Goal: Task Accomplishment & Management: Manage account settings

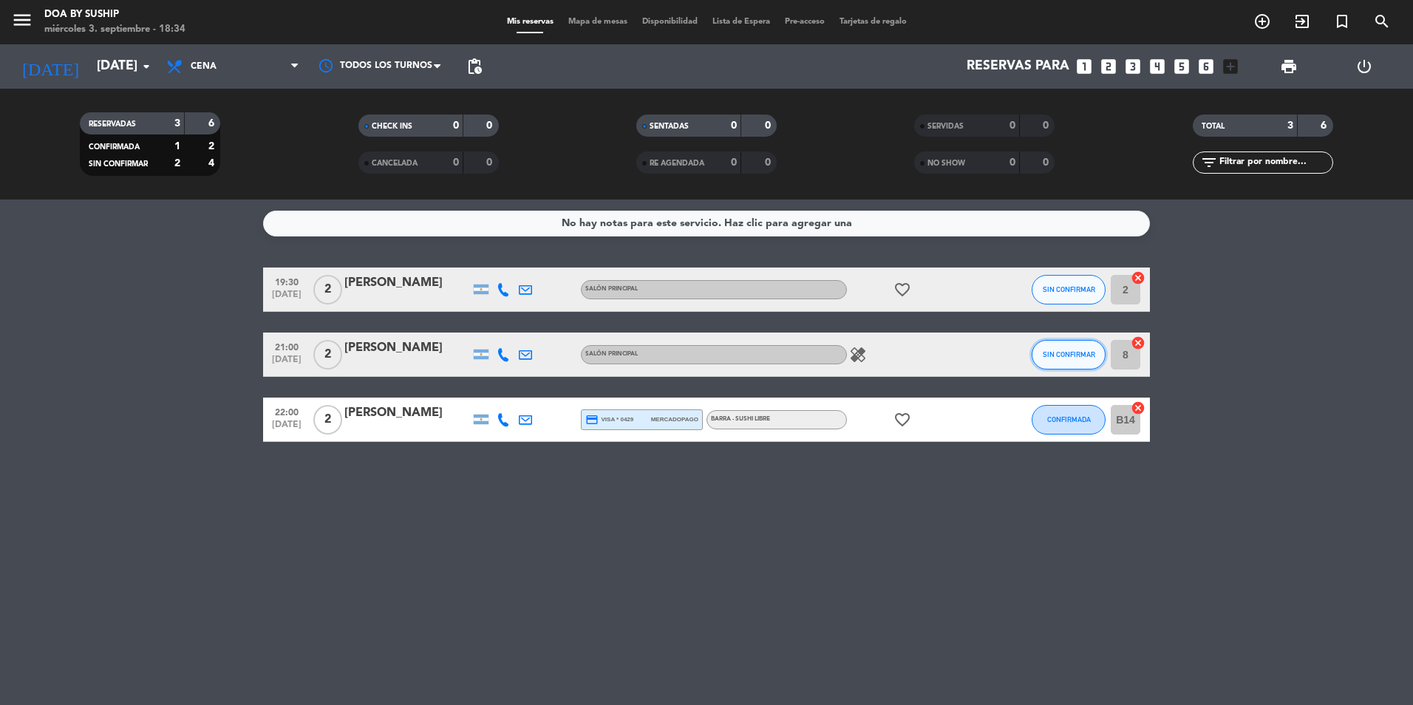
click at [1061, 350] on button "SIN CONFIRMAR" at bounding box center [1069, 355] width 74 height 30
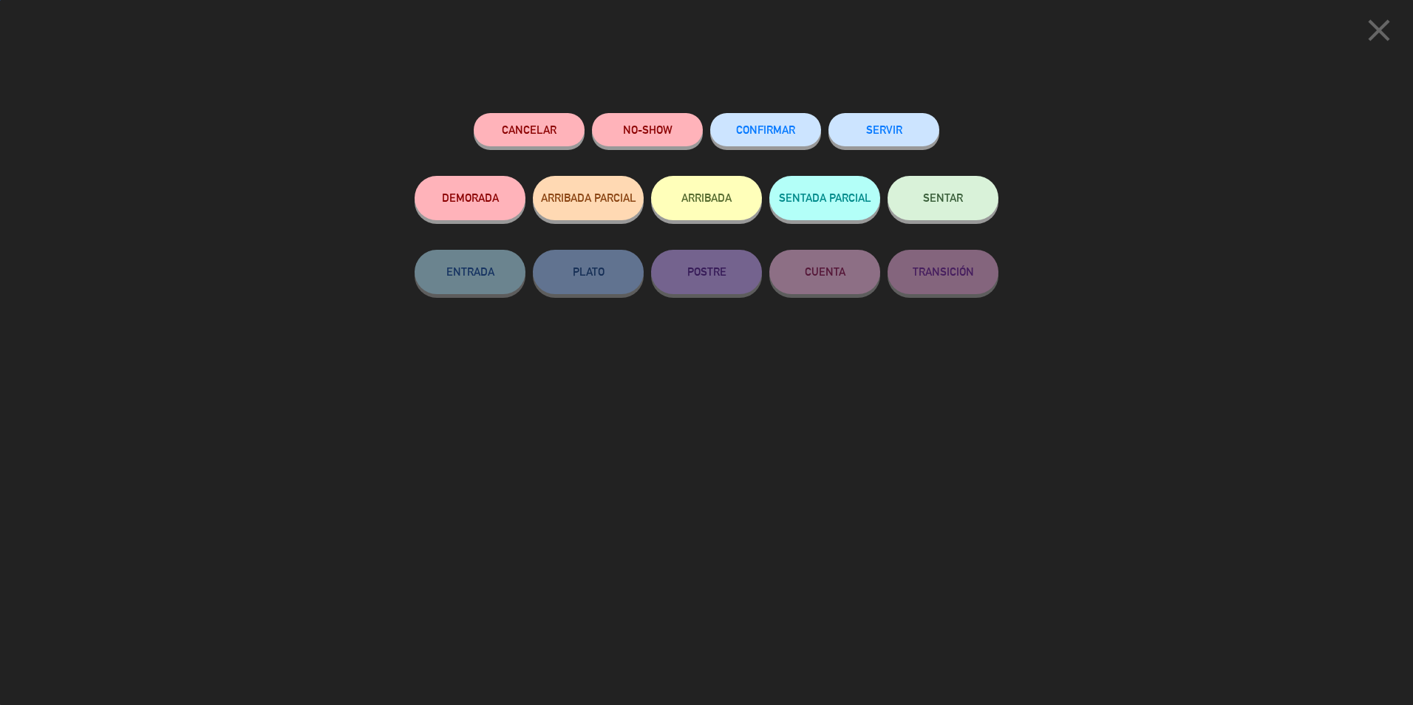
click at [788, 134] on span "CONFIRMAR" at bounding box center [765, 129] width 59 height 13
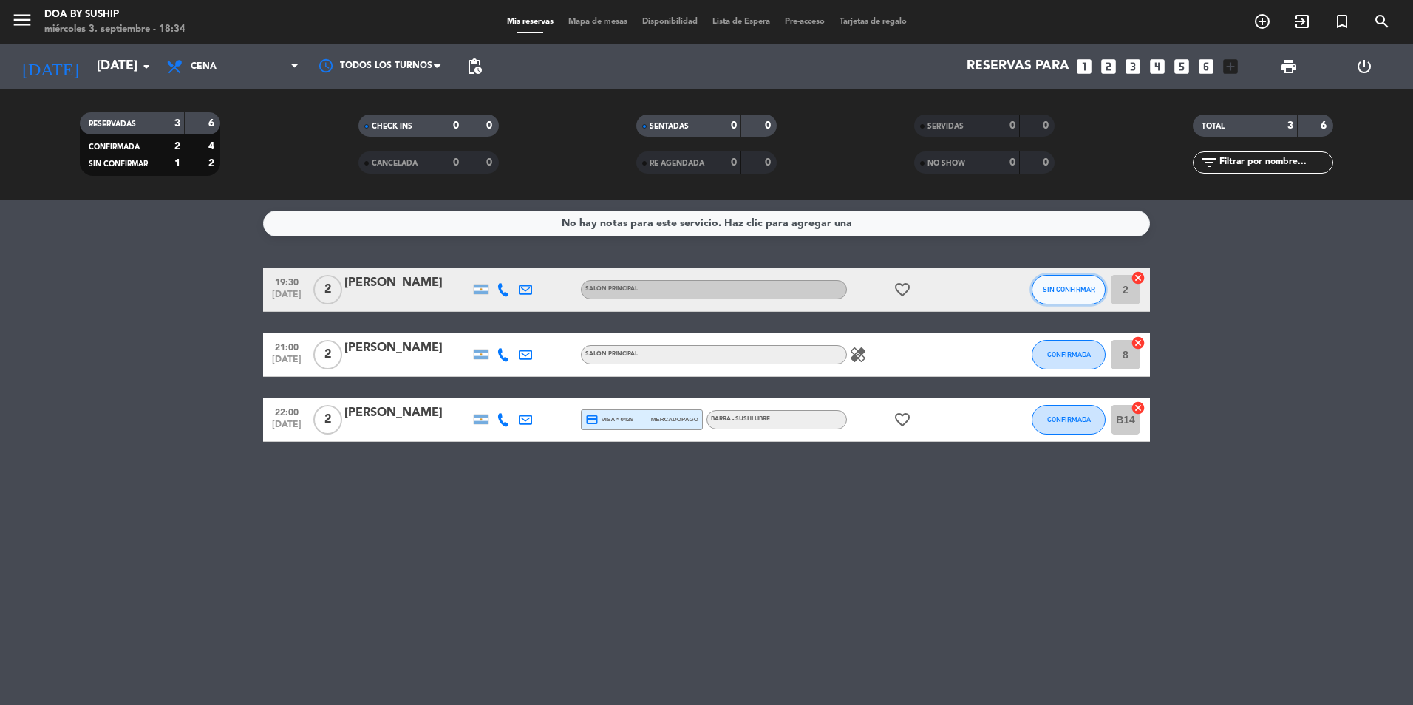
click at [1065, 287] on span "SIN CONFIRMAR" at bounding box center [1069, 289] width 52 height 8
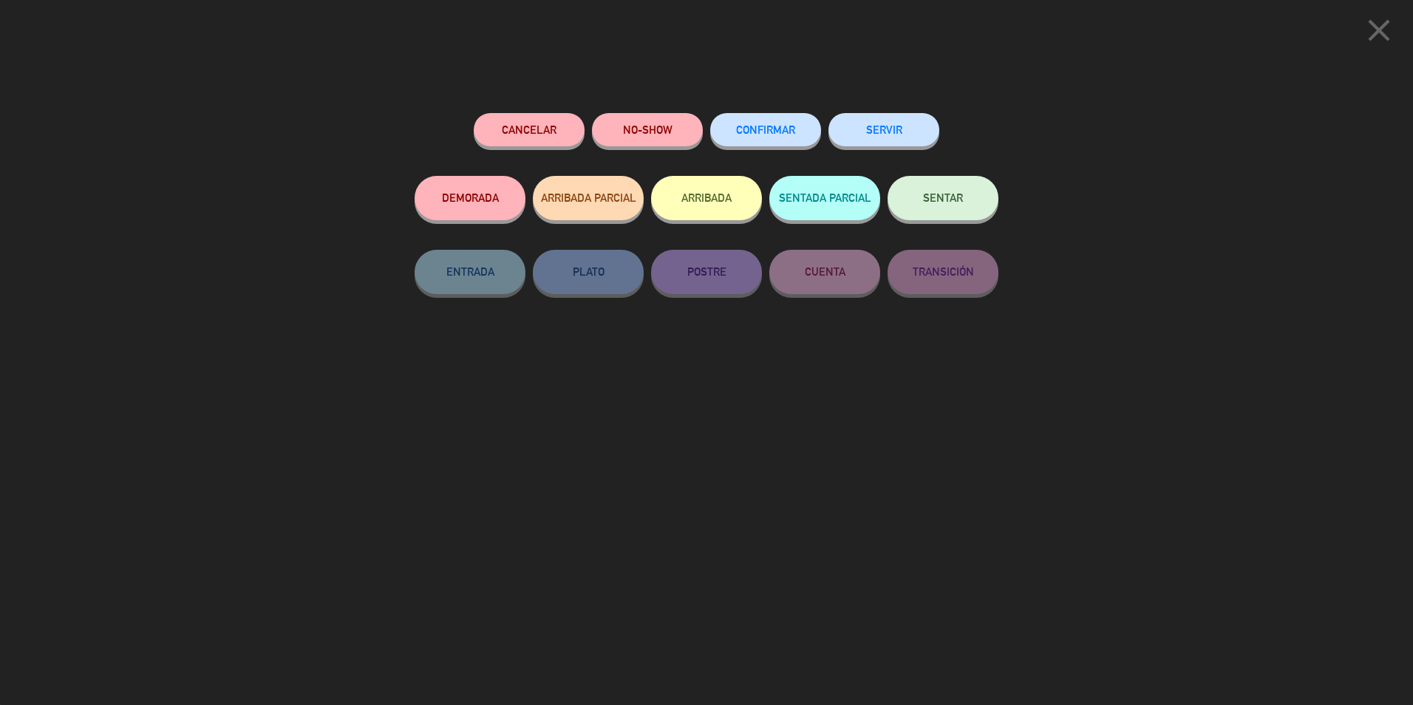
click at [775, 129] on span "CONFIRMAR" at bounding box center [765, 129] width 59 height 13
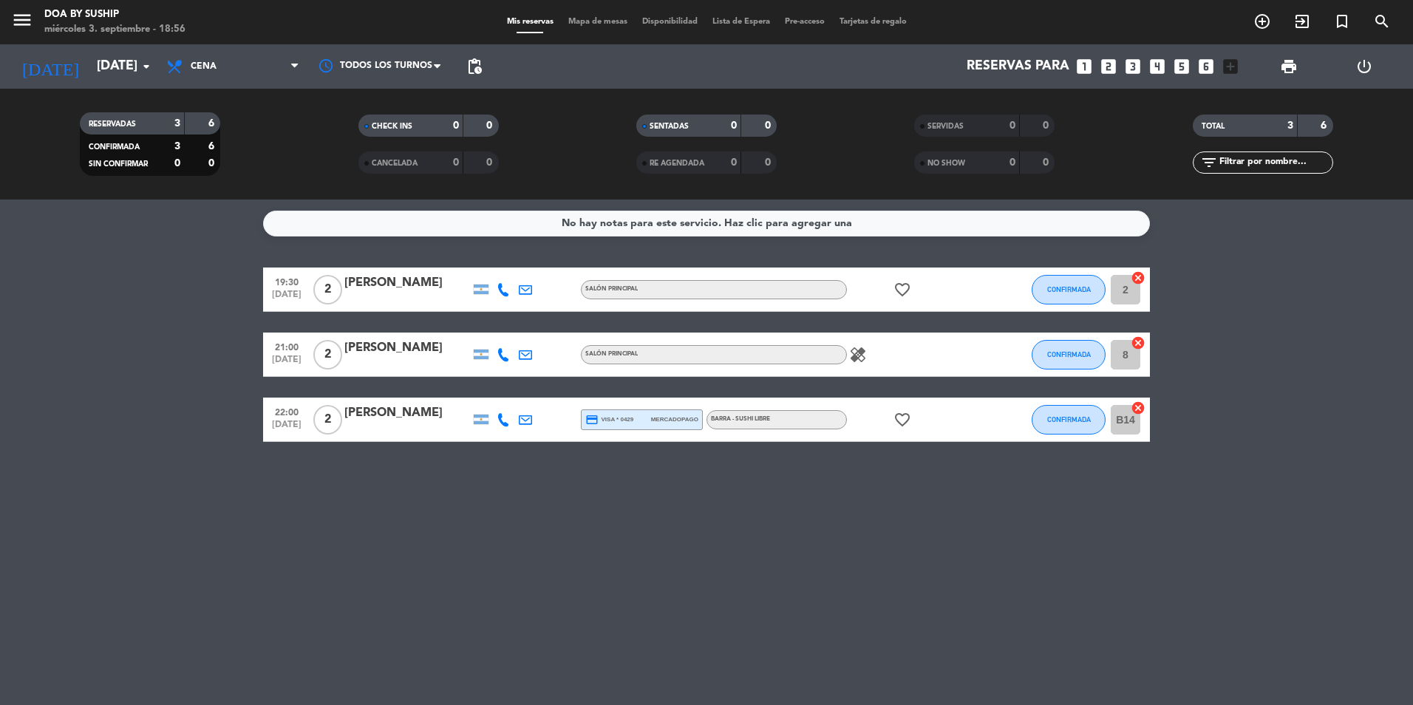
click at [899, 282] on icon "favorite_border" at bounding box center [903, 290] width 18 height 18
click at [849, 355] on span "healing" at bounding box center [858, 355] width 22 height 18
click at [856, 357] on icon "healing" at bounding box center [858, 355] width 18 height 18
click at [1302, 340] on bookings-row "19:30 [DATE] 2 [PERSON_NAME] Salón Principal favorite_border CONFIRMADA 2 cance…" at bounding box center [706, 355] width 1413 height 174
click at [96, 56] on input "[DATE]" at bounding box center [175, 67] width 172 height 30
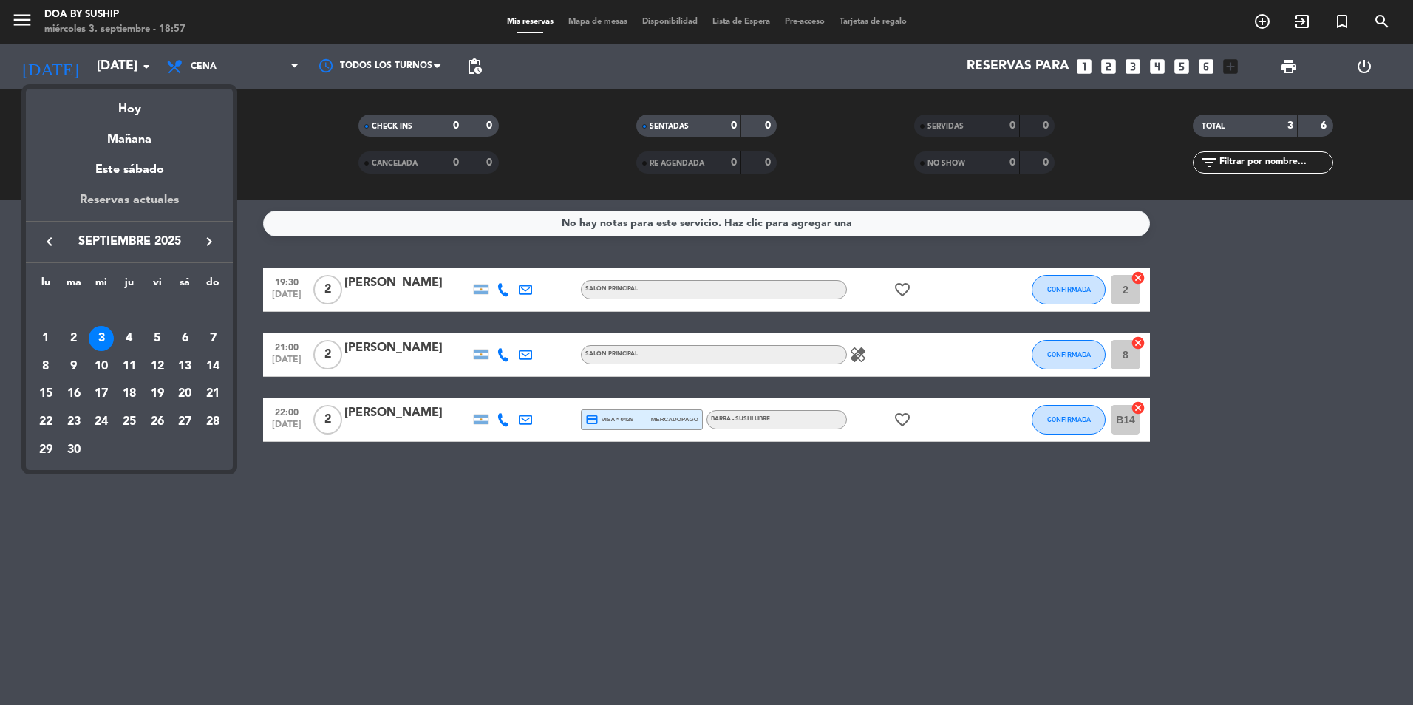
click at [138, 206] on div "Reservas actuales" at bounding box center [129, 206] width 207 height 30
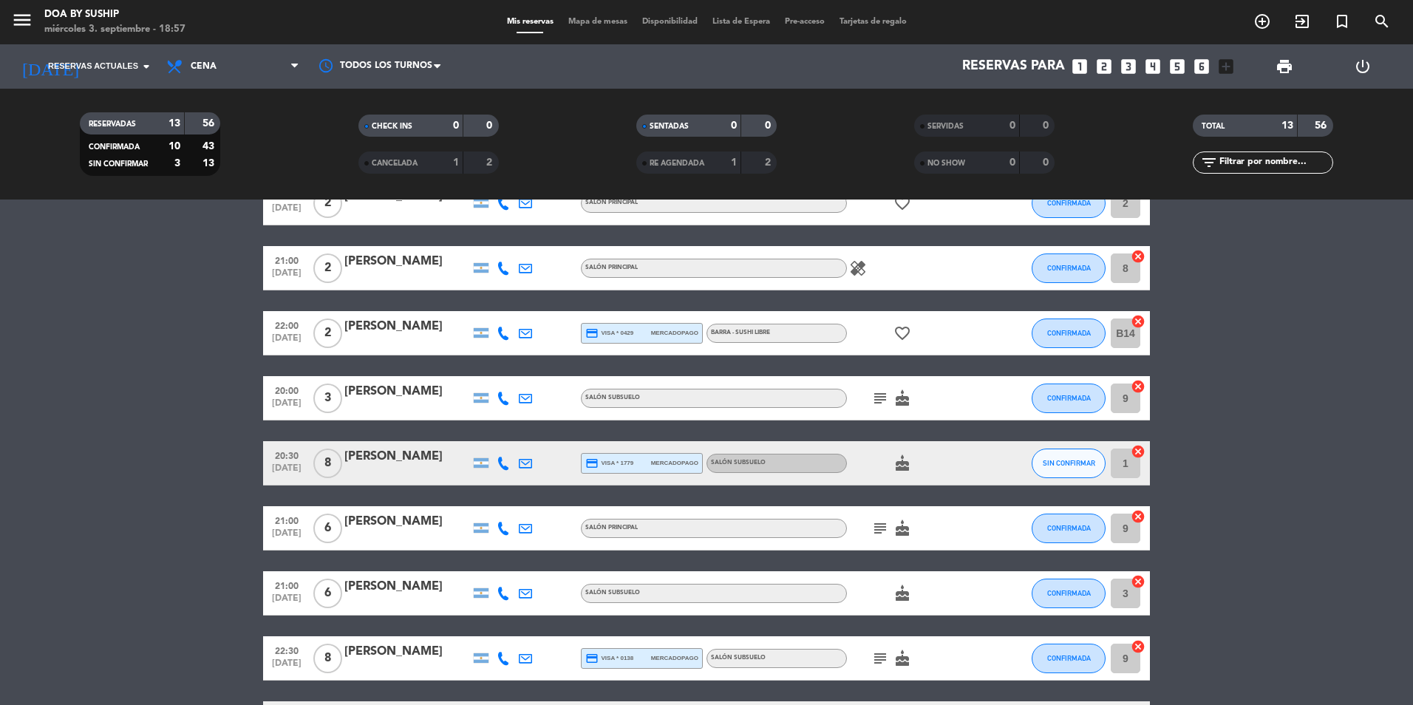
scroll to position [74, 0]
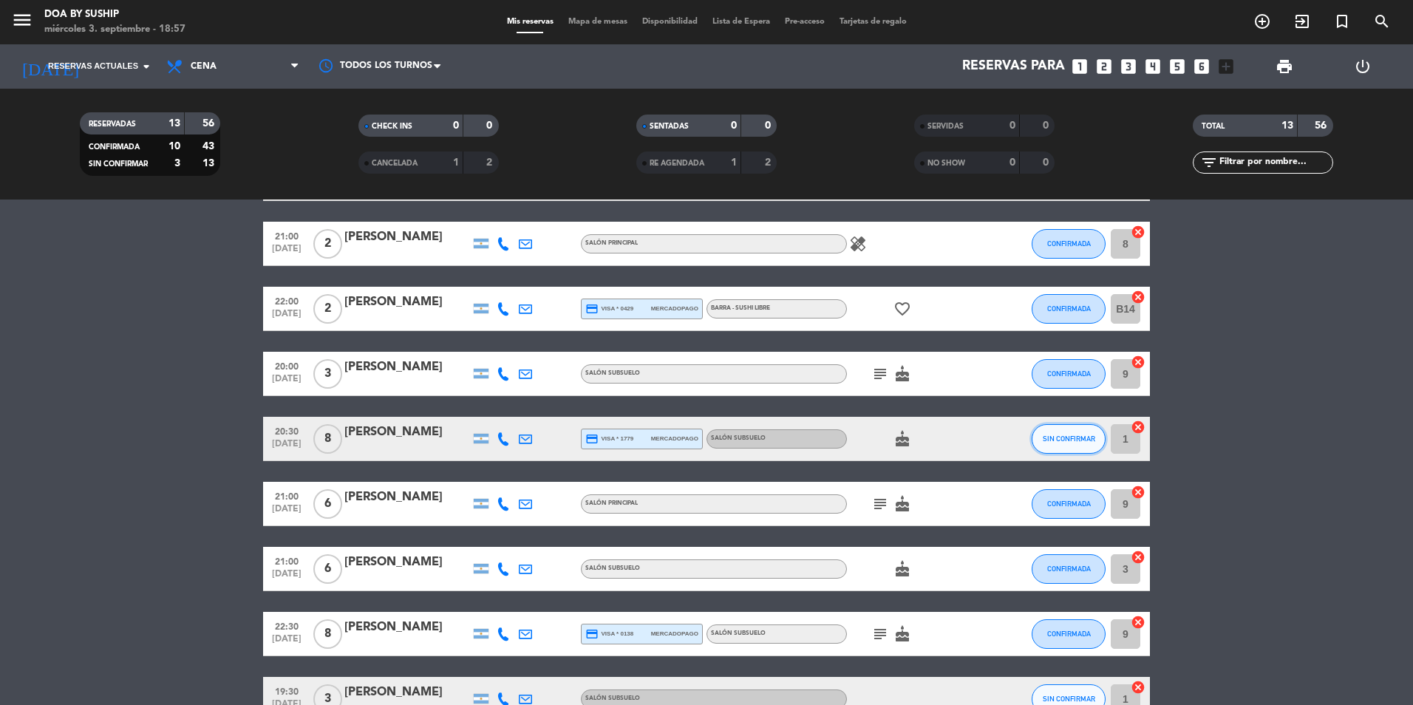
click at [1076, 445] on button "SIN CONFIRMAR" at bounding box center [1069, 439] width 74 height 30
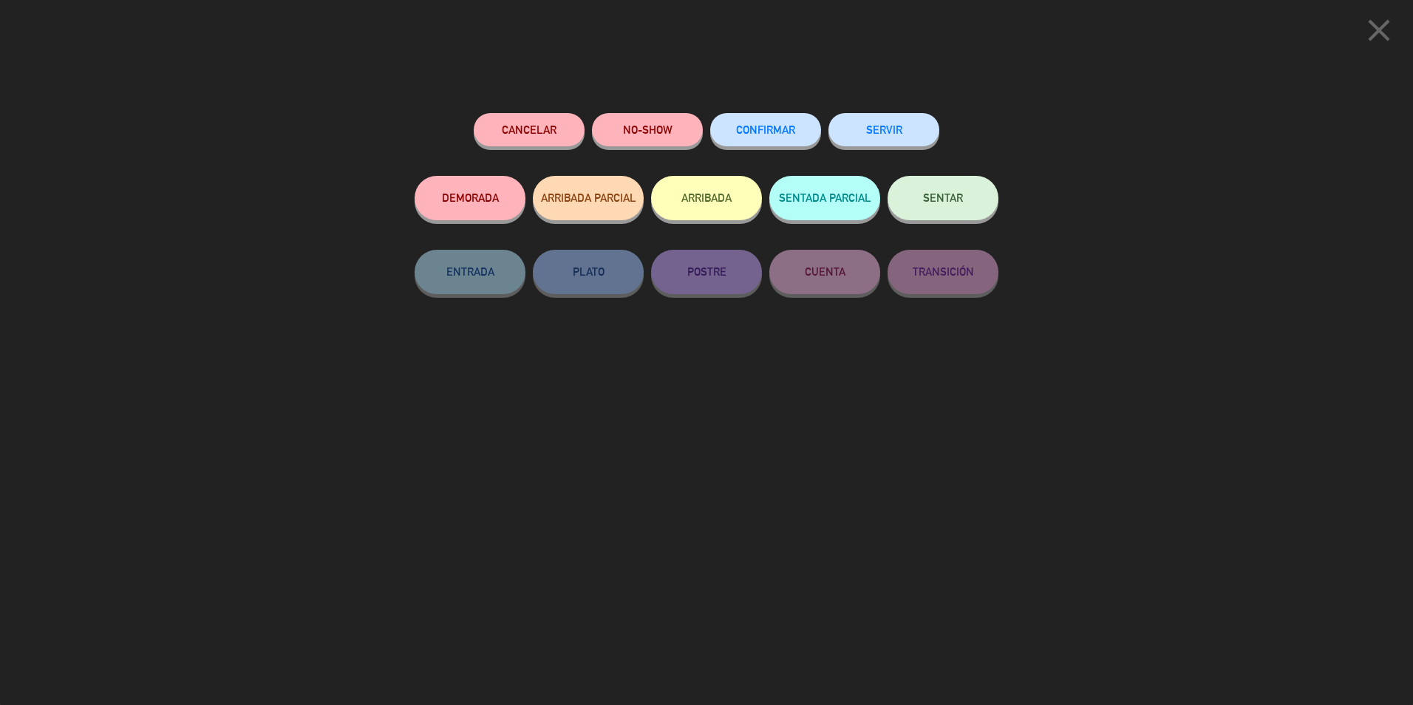
click at [767, 129] on span "CONFIRMAR" at bounding box center [765, 129] width 59 height 13
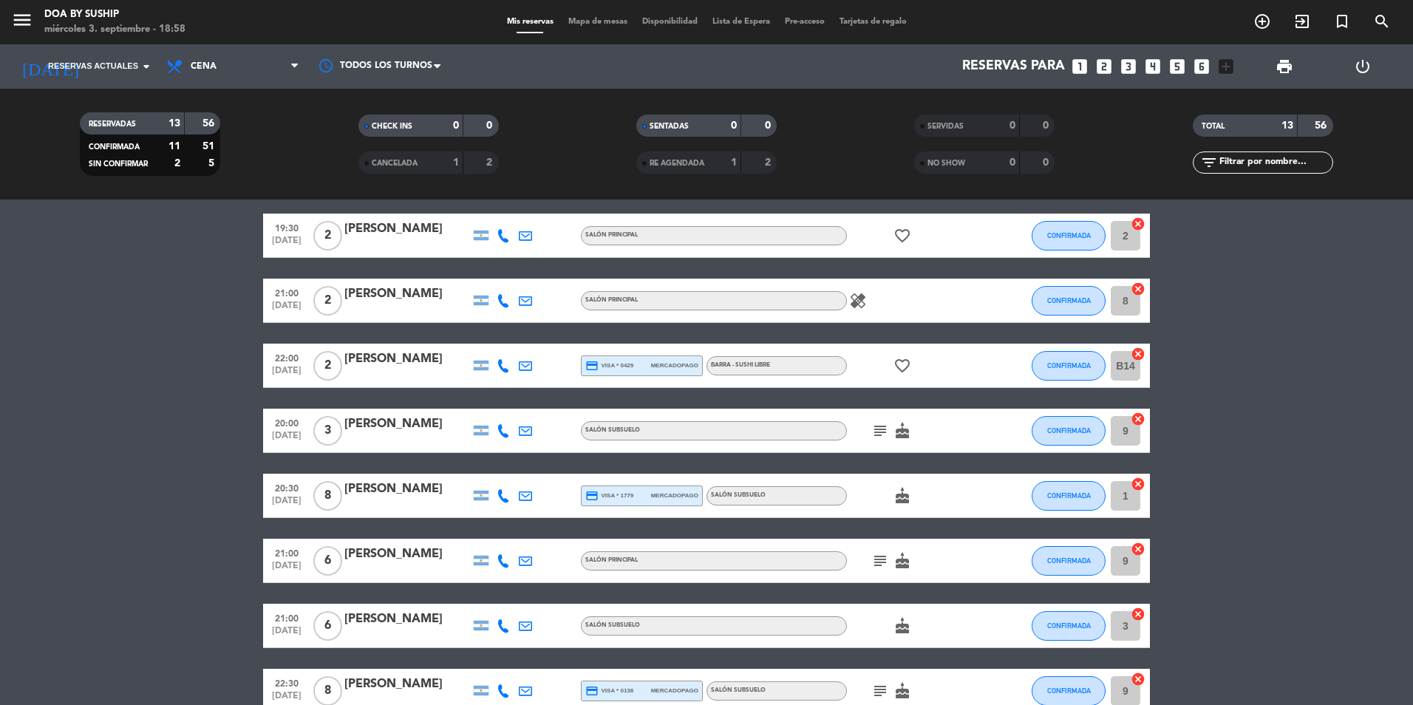
scroll to position [0, 0]
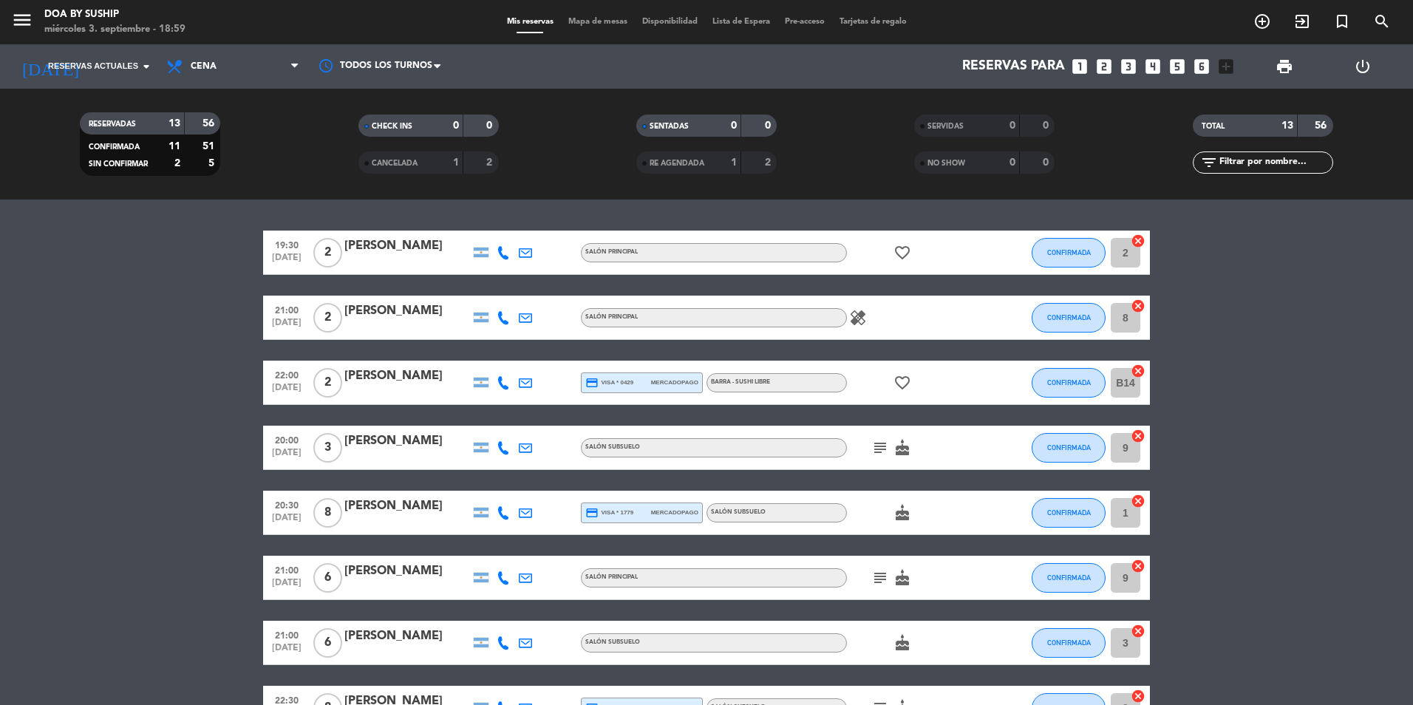
click at [506, 514] on icon at bounding box center [503, 512] width 13 height 13
click at [534, 488] on span at bounding box center [540, 489] width 12 height 12
click at [1264, 301] on bookings-row "19:30 [DATE] 2 [PERSON_NAME] Salón Principal favorite_border CONFIRMADA 2 cance…" at bounding box center [706, 643] width 1413 height 825
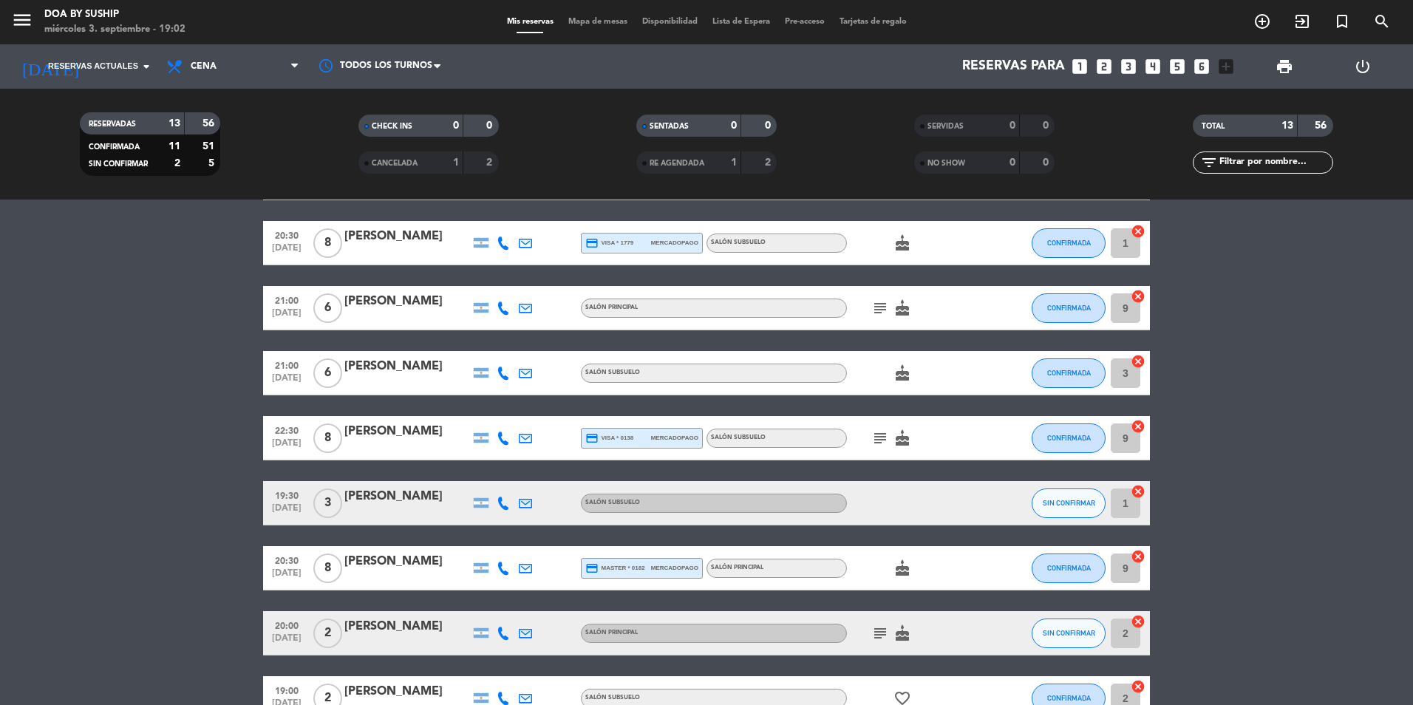
scroll to position [296, 0]
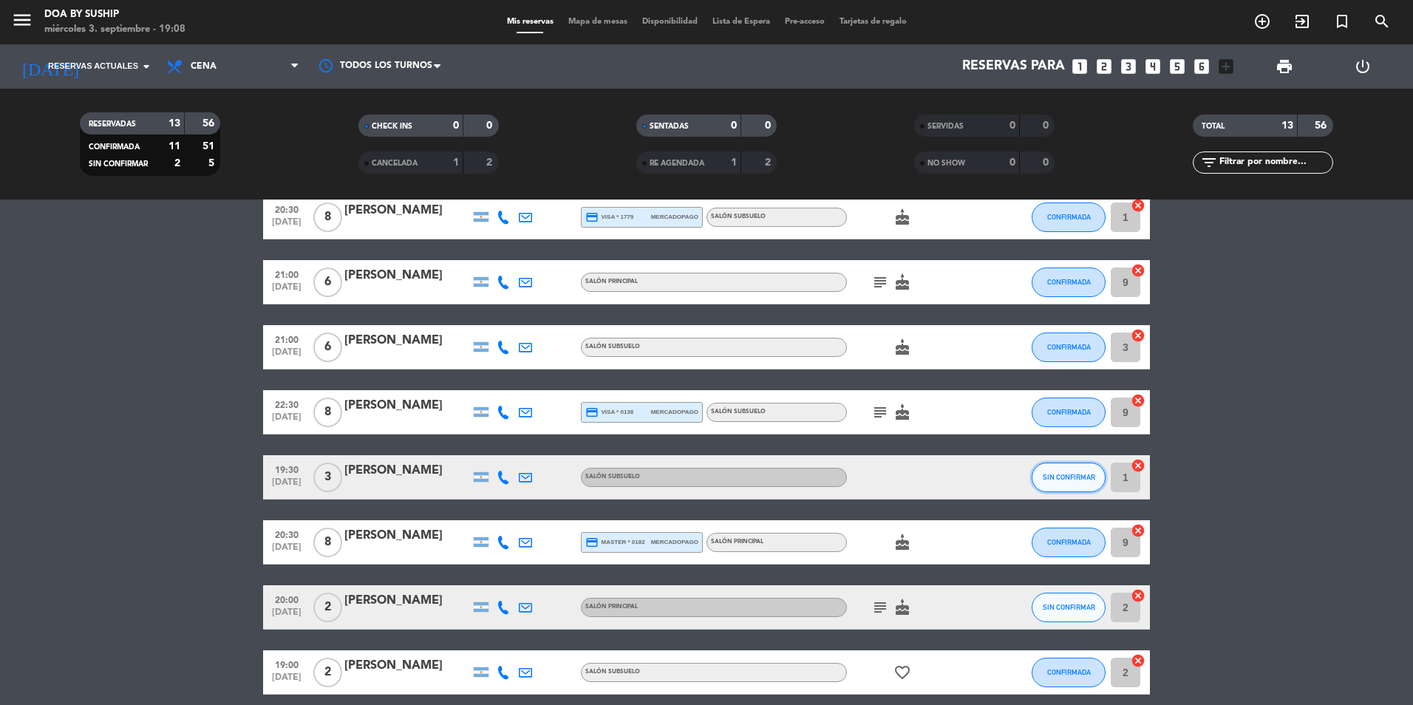
click at [1063, 482] on button "SIN CONFIRMAR" at bounding box center [1069, 478] width 74 height 30
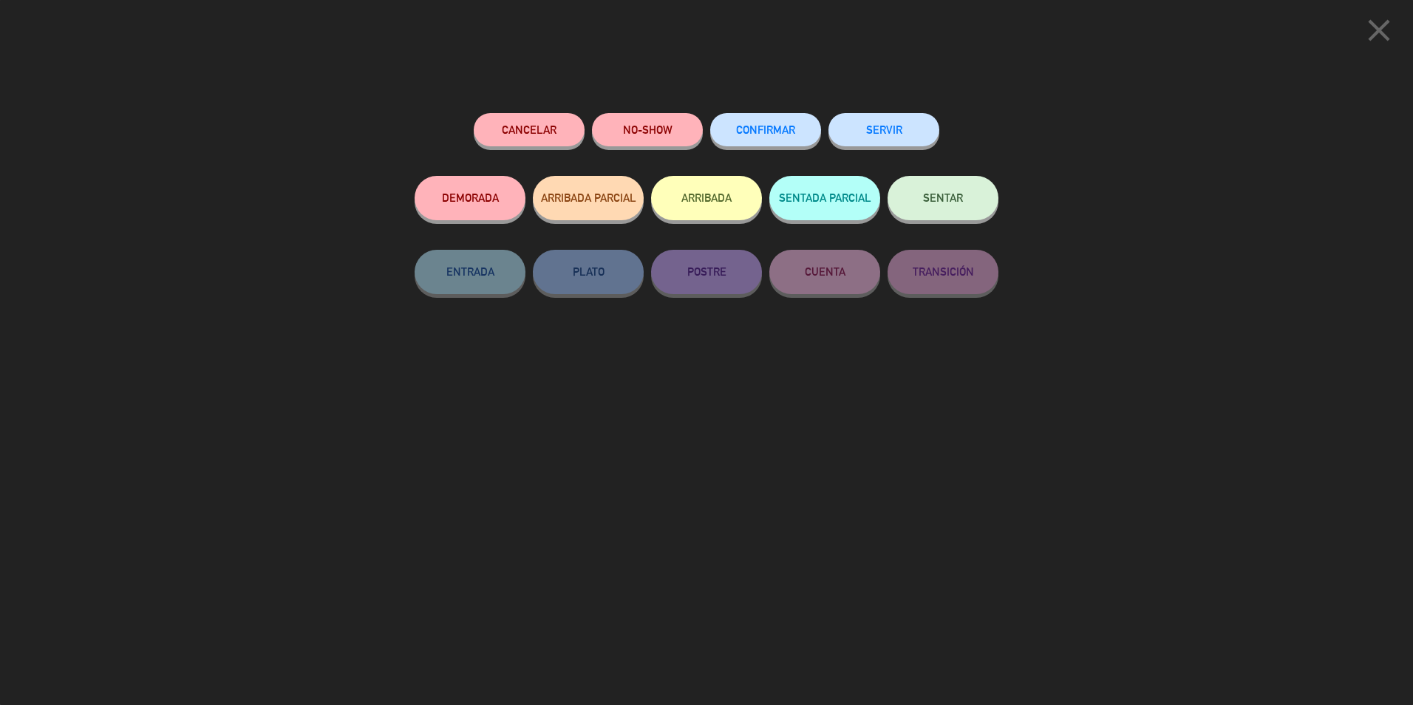
click at [760, 126] on span "CONFIRMAR" at bounding box center [765, 129] width 59 height 13
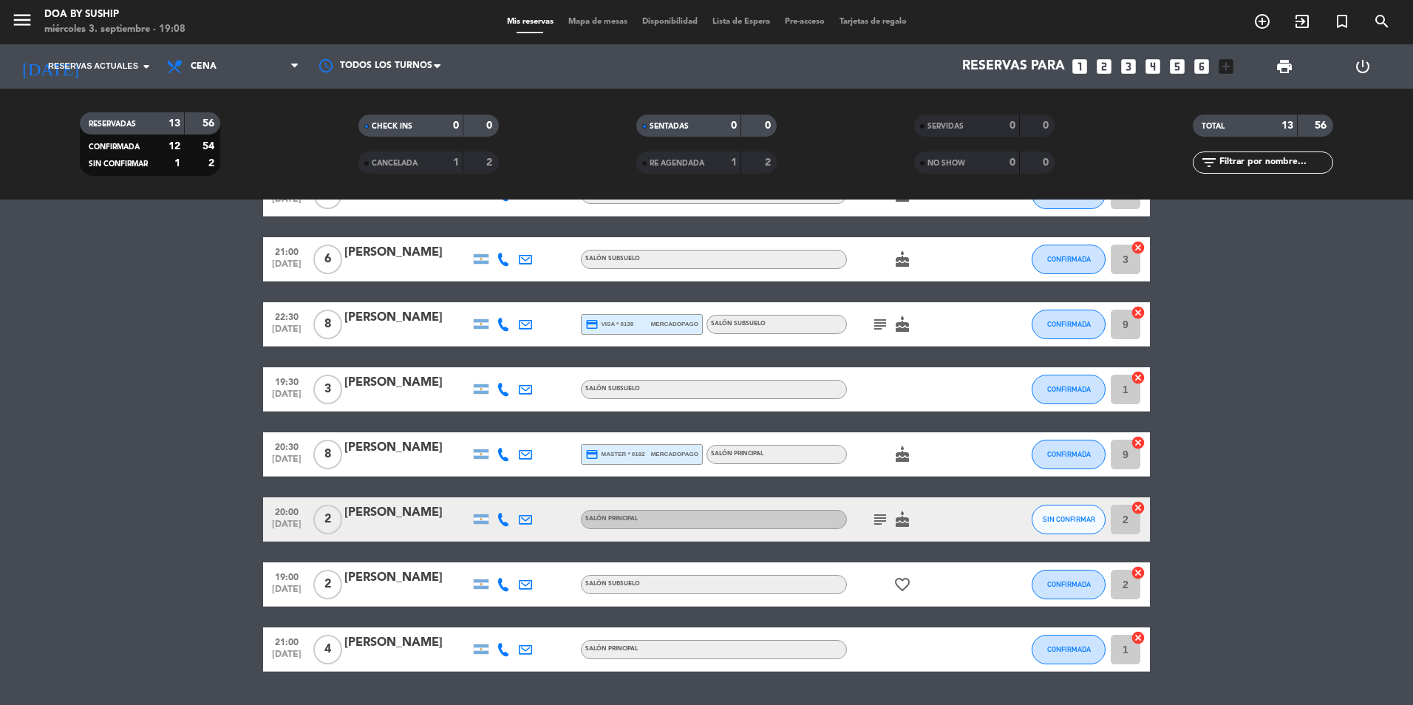
scroll to position [424, 0]
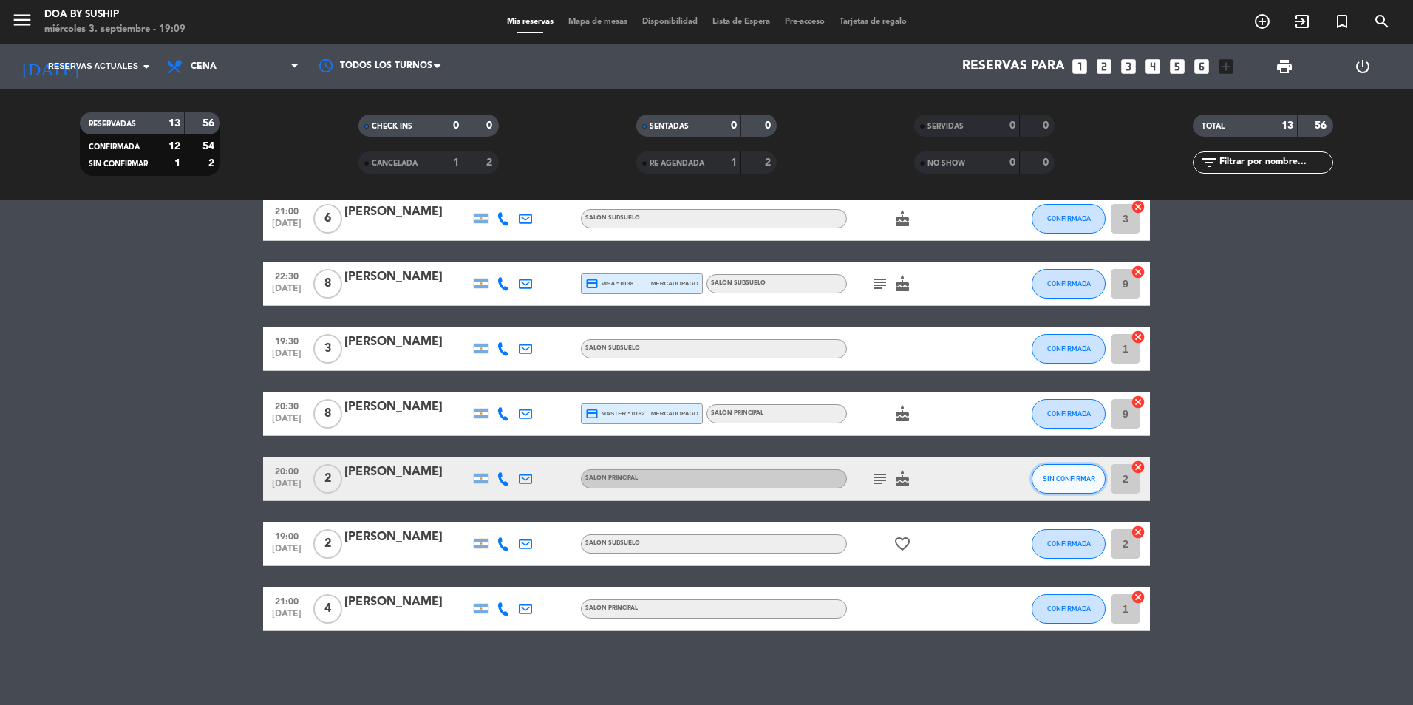
click at [1087, 476] on span "SIN CONFIRMAR" at bounding box center [1069, 479] width 52 height 8
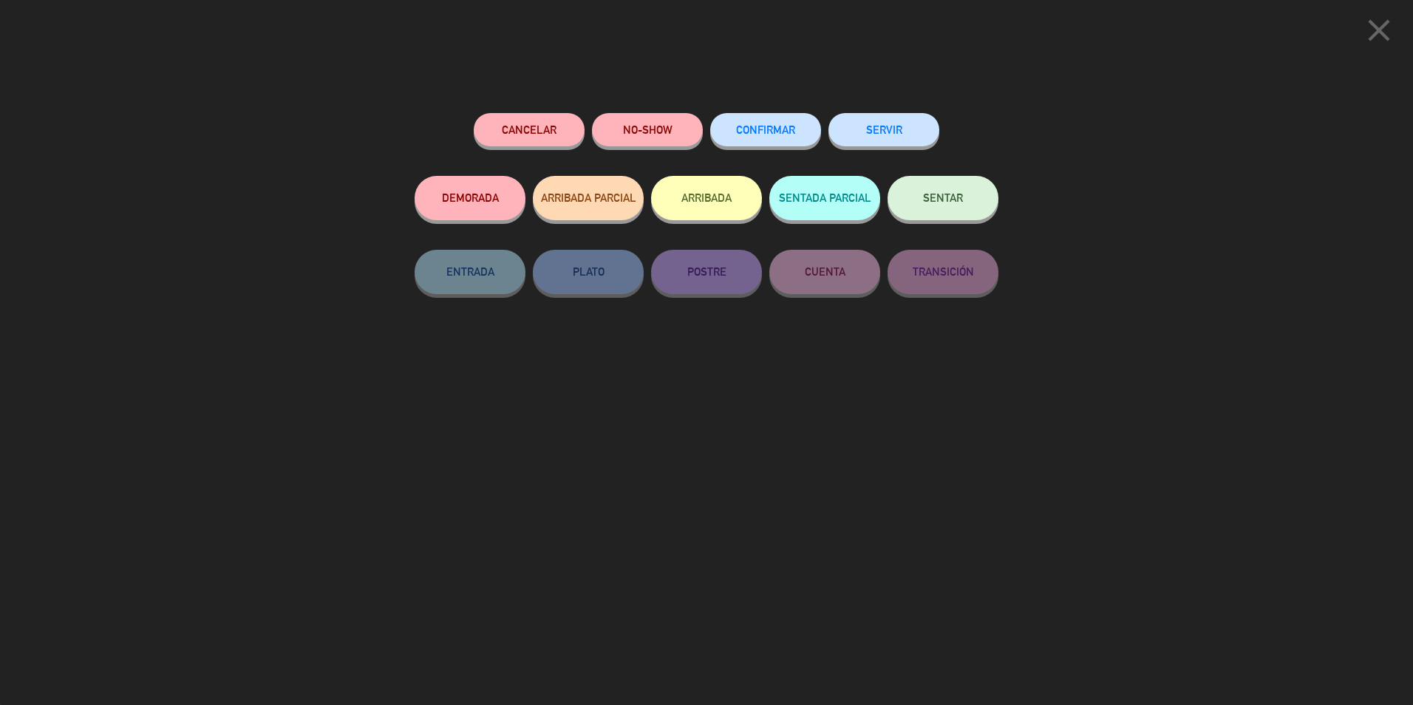
click at [767, 117] on button "CONFIRMAR" at bounding box center [765, 129] width 111 height 33
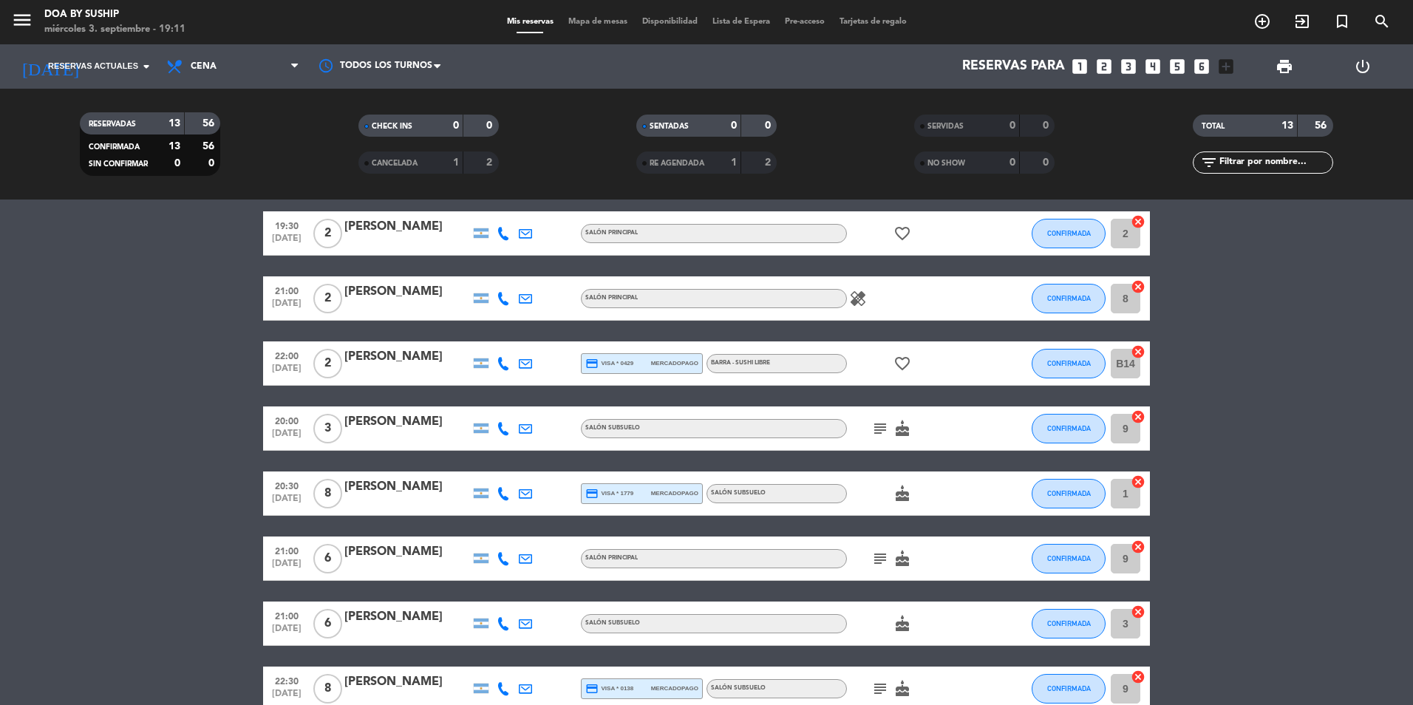
scroll to position [0, 0]
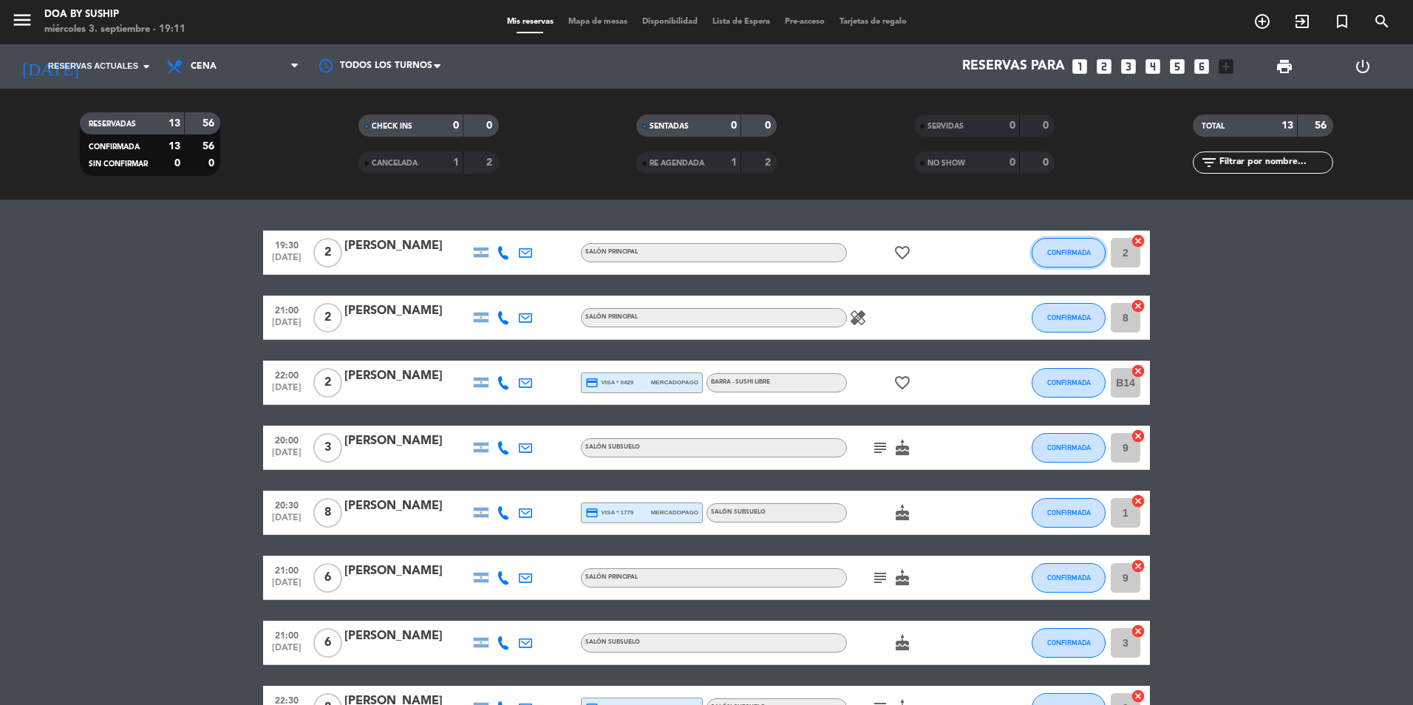
click at [1067, 248] on button "CONFIRMADA" at bounding box center [1069, 253] width 74 height 30
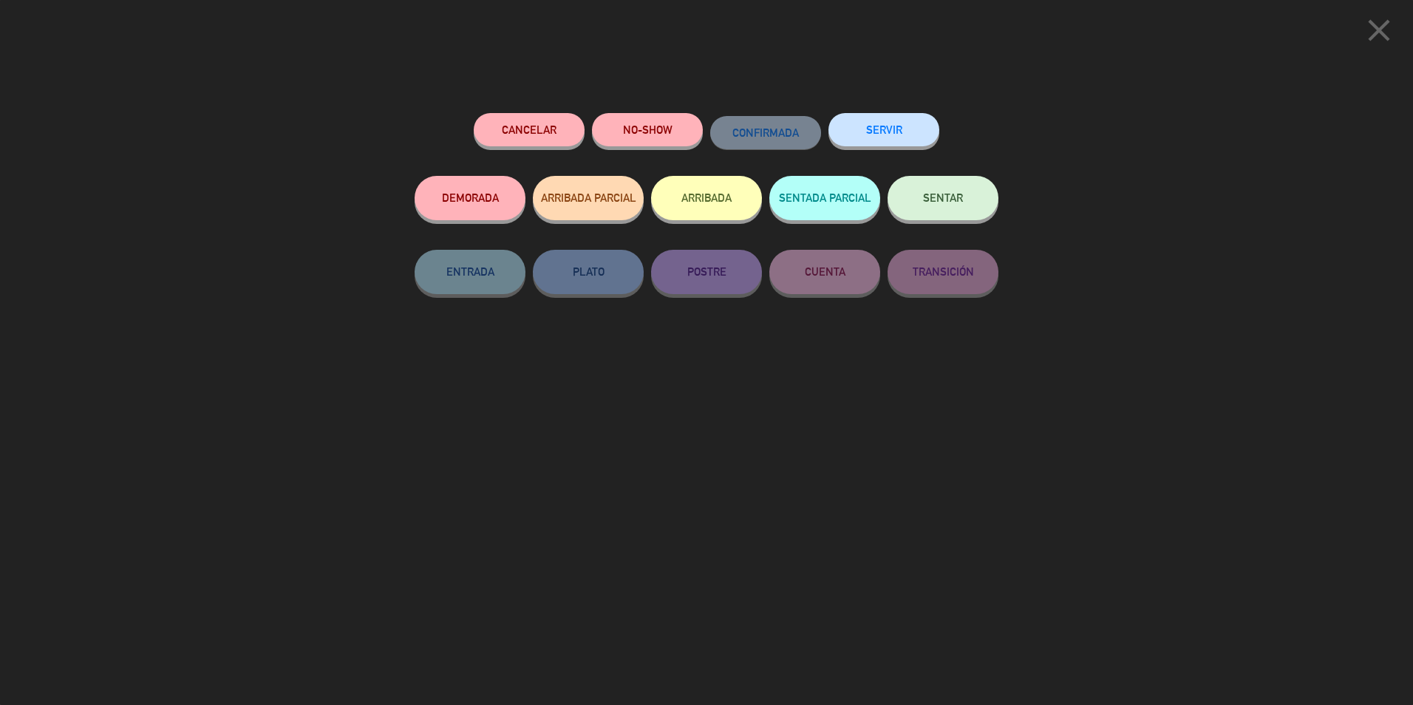
click at [904, 110] on div "Cancelar NO-SHOW CONFIRMADA SERVIR DEMORADA ARRIBADA PARCIAL ARRIBADA SENTADA P…" at bounding box center [706, 404] width 605 height 602
click at [905, 120] on button "SERVIR" at bounding box center [884, 129] width 111 height 33
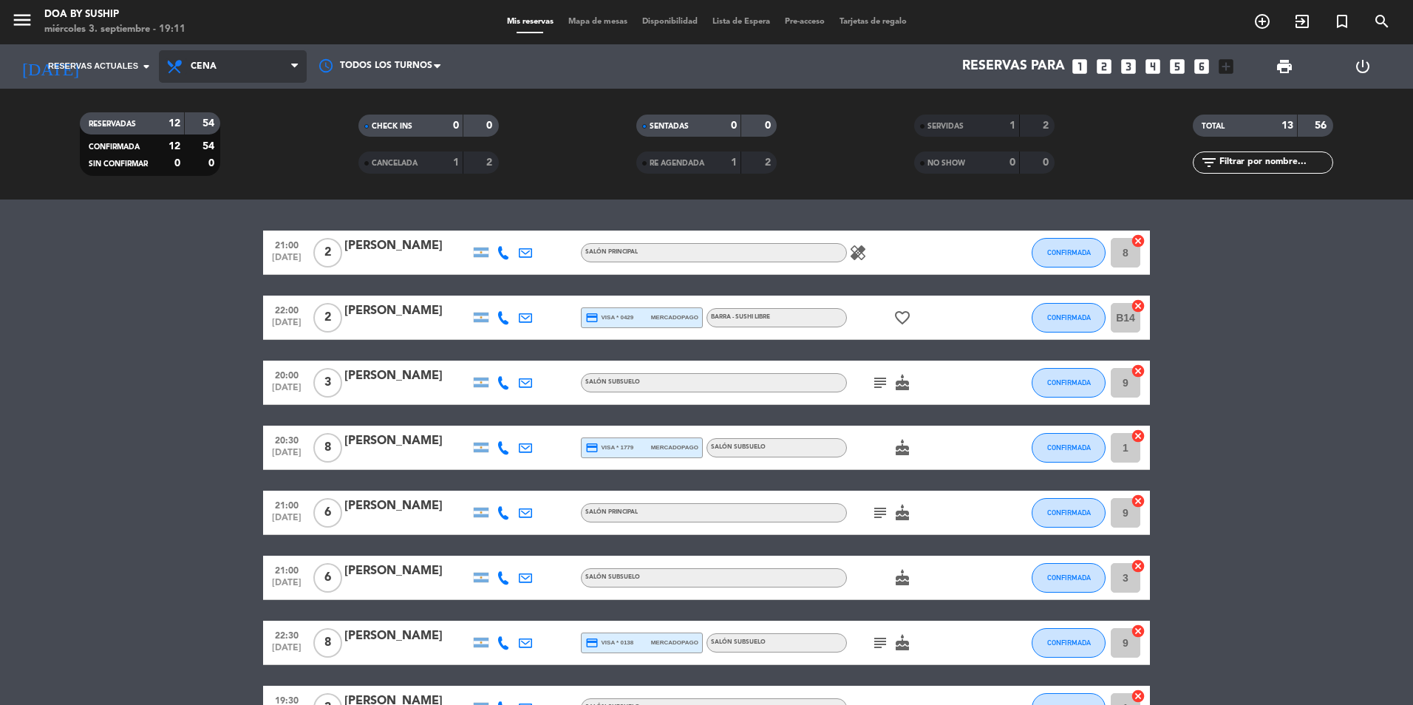
click at [186, 60] on icon at bounding box center [176, 67] width 21 height 18
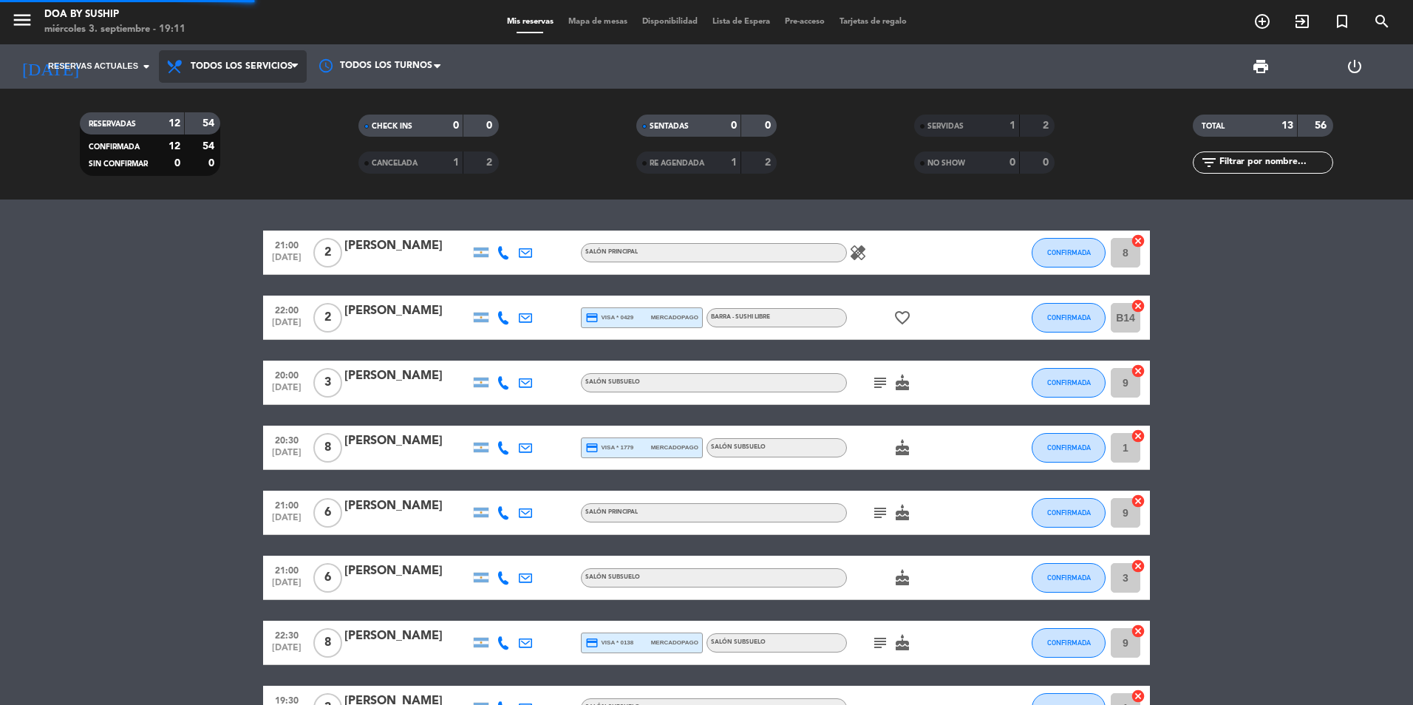
click at [245, 95] on div "menu DOA by SUSHIP [DATE] 3. septiembre - 19:11 Mis reservas Mapa de mesas Disp…" at bounding box center [706, 100] width 1413 height 200
